Goal: Task Accomplishment & Management: Use online tool/utility

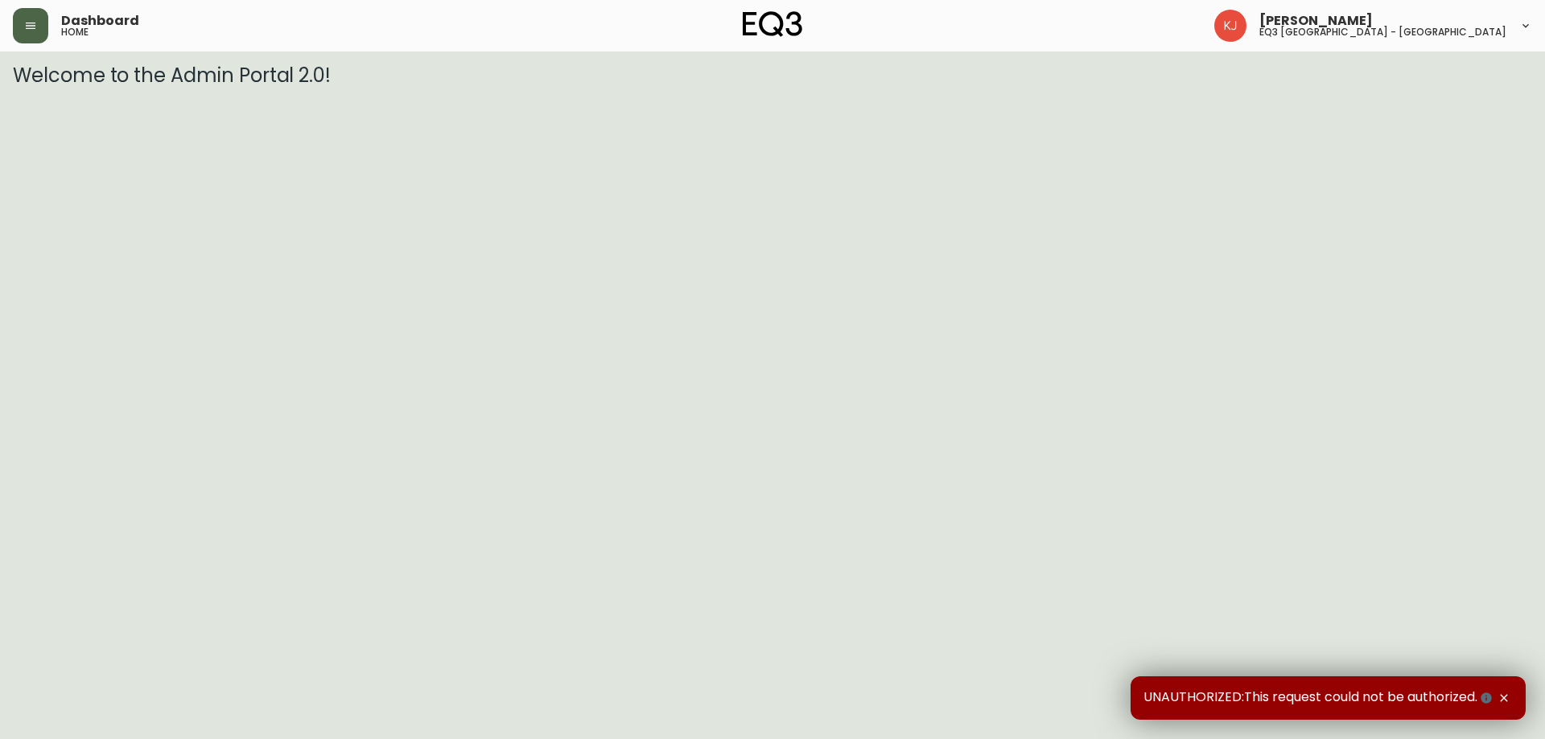
click at [40, 31] on button "button" at bounding box center [30, 25] width 35 height 35
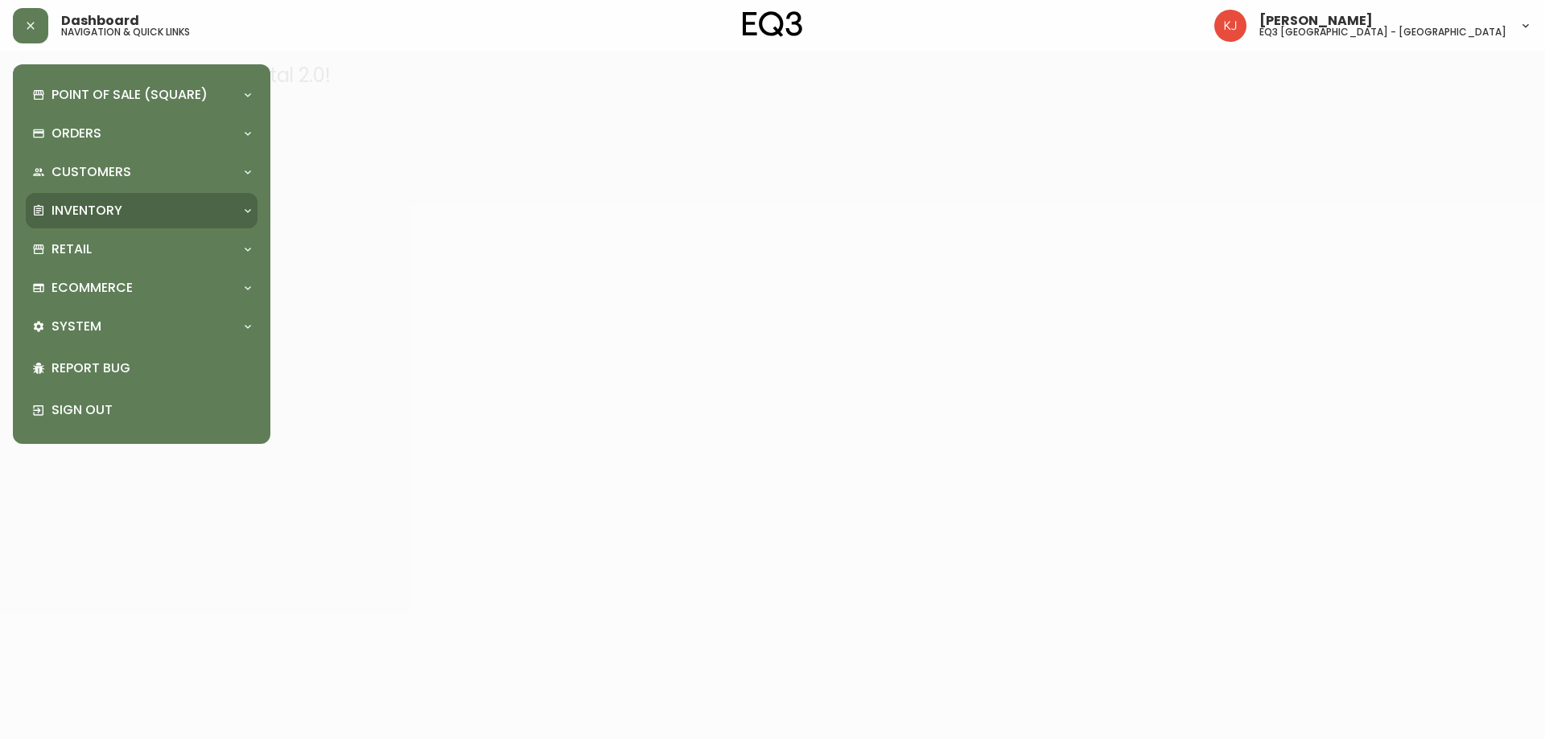
click at [90, 214] on p "Inventory" at bounding box center [86, 211] width 71 height 18
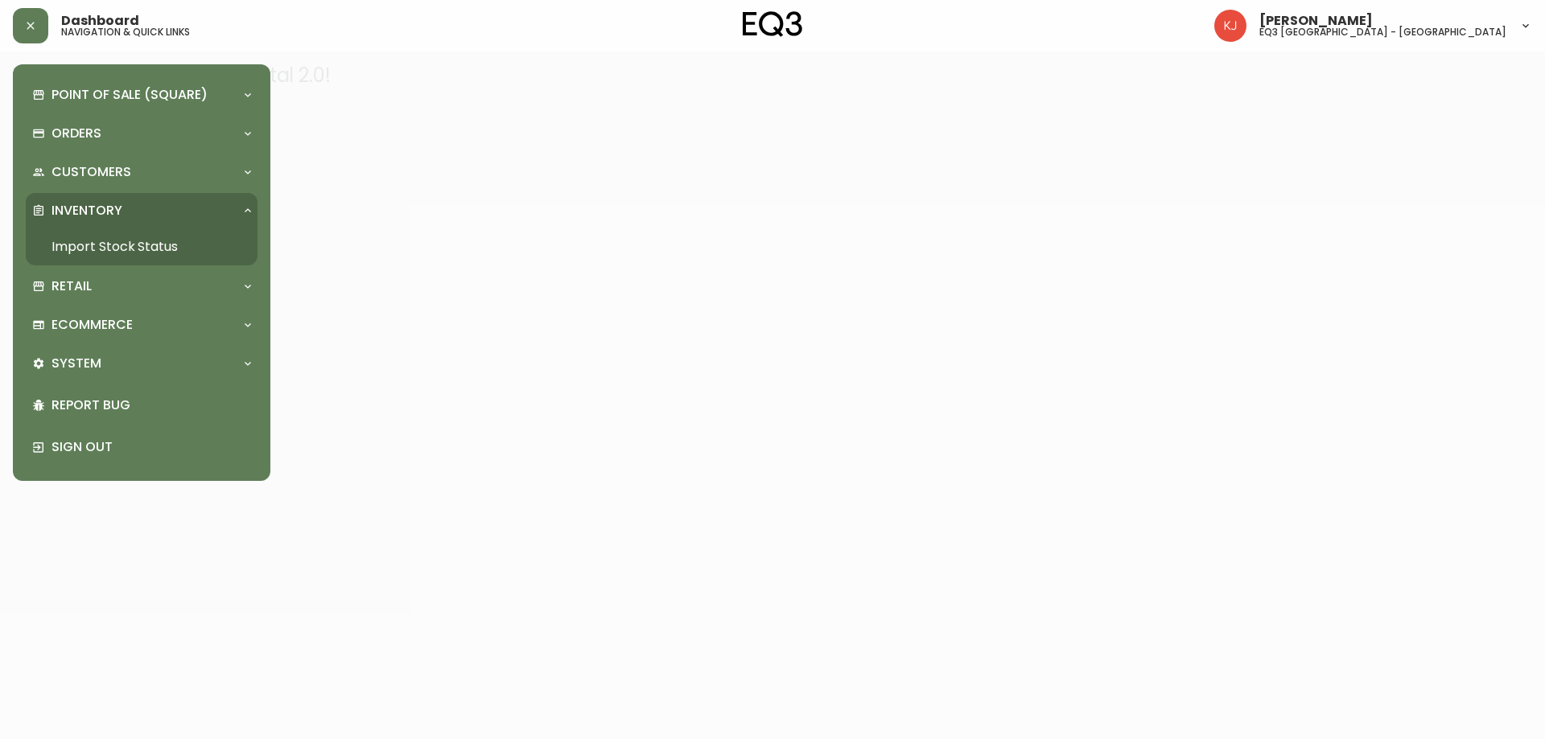
click at [113, 244] on link "Import Stock Status" at bounding box center [142, 246] width 232 height 37
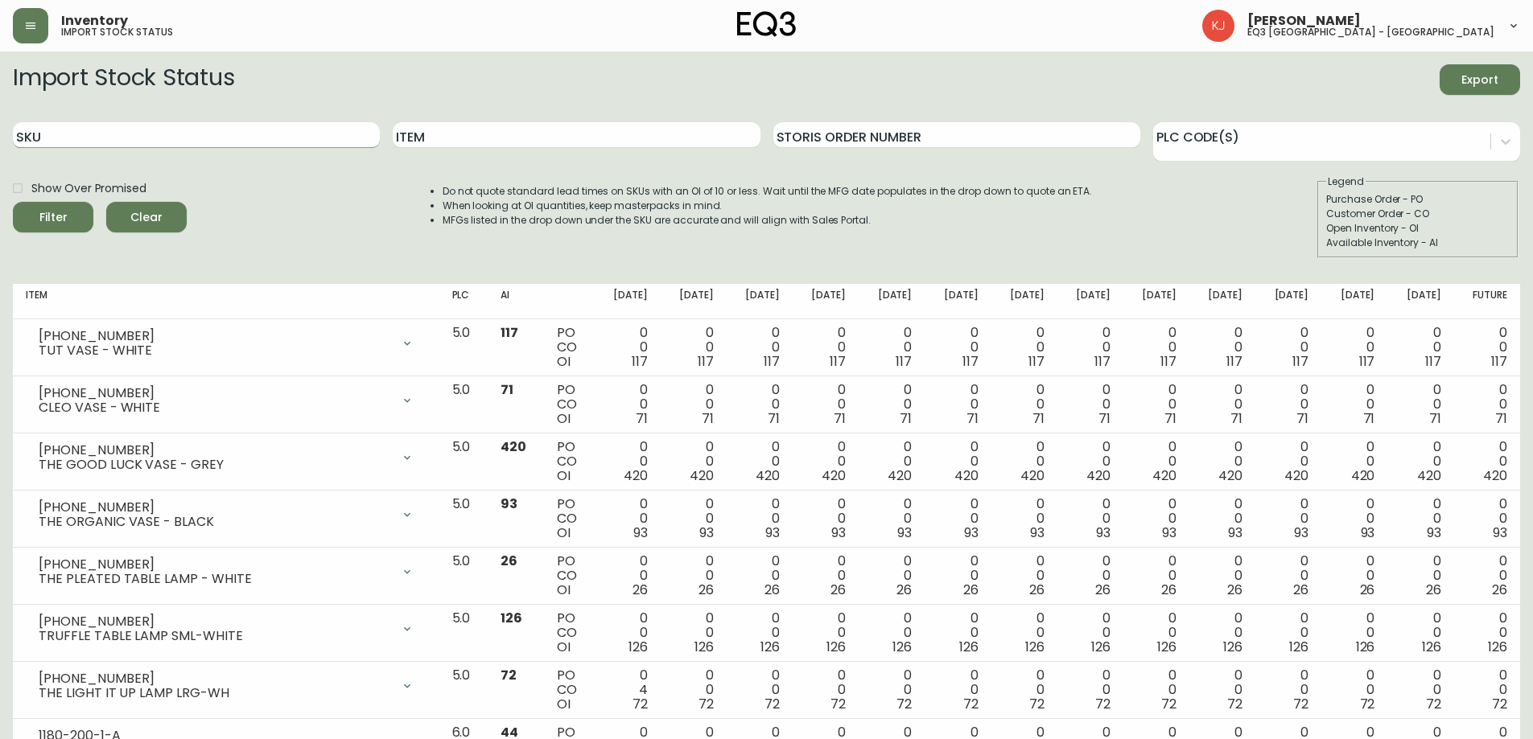
click at [150, 134] on input "SKU" at bounding box center [196, 135] width 367 height 26
type input "1201893832"
click at [13, 202] on button "Filter" at bounding box center [53, 217] width 80 height 31
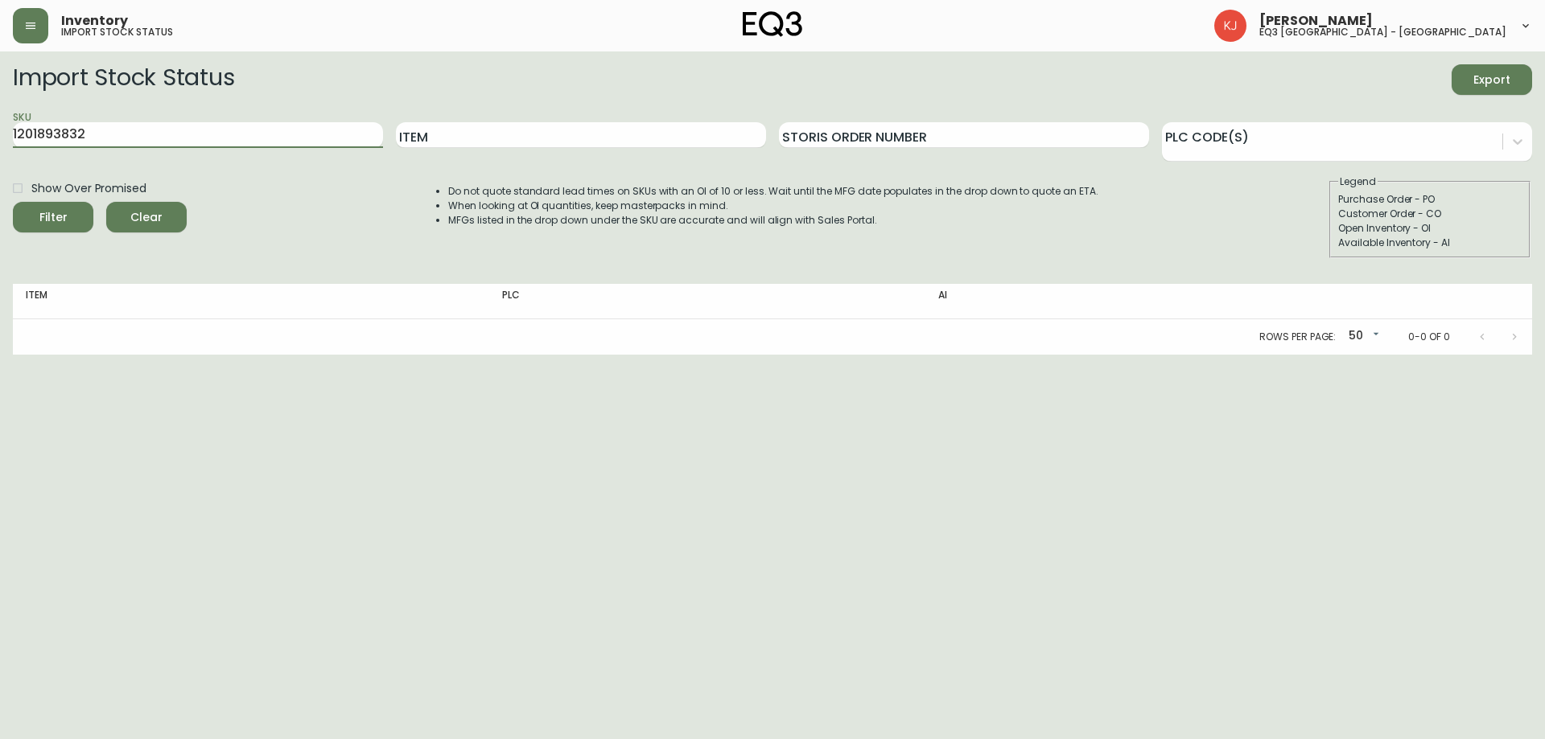
drag, startPoint x: 272, startPoint y: 136, endPoint x: 0, endPoint y: 183, distance: 276.0
click at [0, 183] on main "Import Stock Status Export SKU 1201893832 Item Storis Order Number PLC Code(s) …" at bounding box center [772, 202] width 1545 height 303
click at [84, 128] on input "SKU" at bounding box center [198, 135] width 370 height 26
type input "[PHONE_NUMBER]"
click at [13, 202] on button "Filter" at bounding box center [53, 217] width 80 height 31
